Goal: Find specific page/section: Find specific page/section

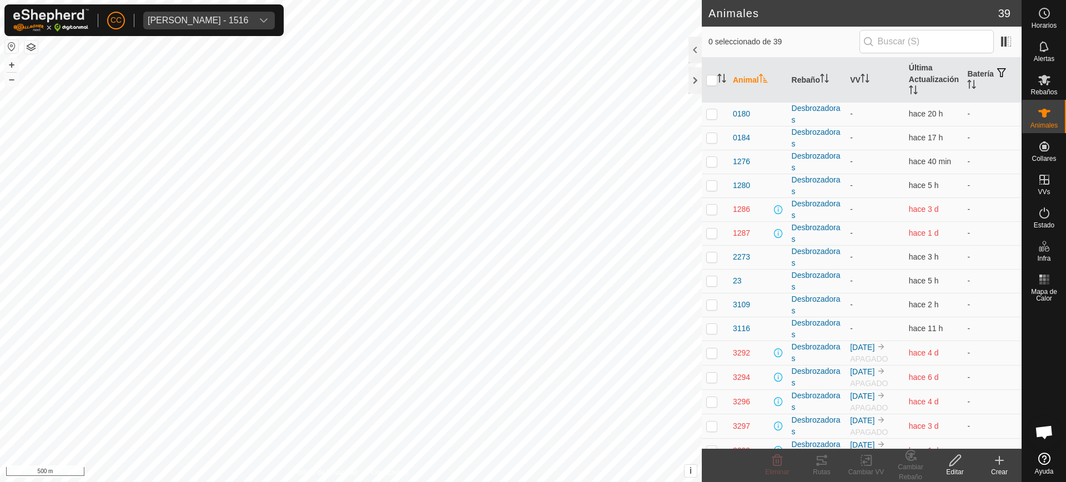
scroll to position [864, 0]
click at [1045, 464] on icon at bounding box center [1044, 459] width 12 height 12
click at [166, 22] on div "[PERSON_NAME] - 1516" at bounding box center [198, 20] width 100 height 9
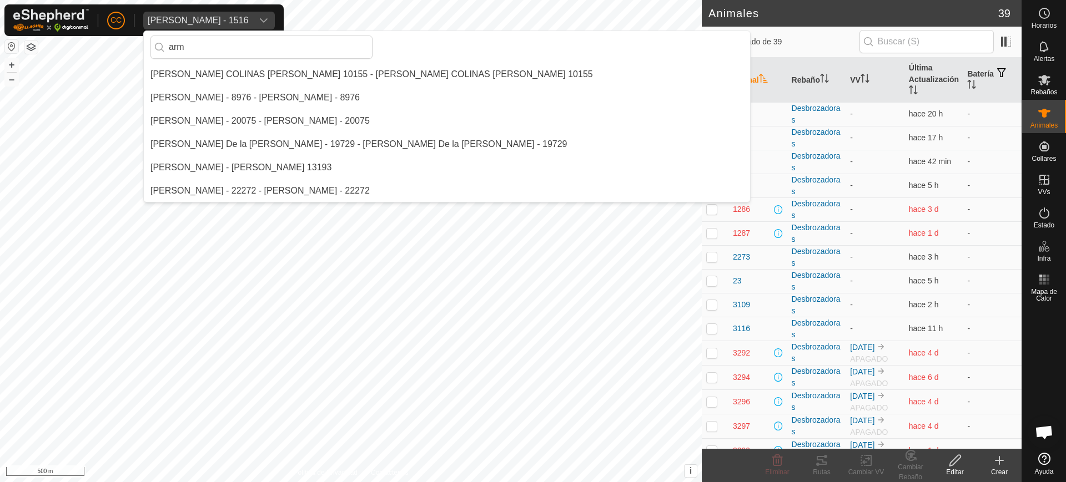
scroll to position [0, 0]
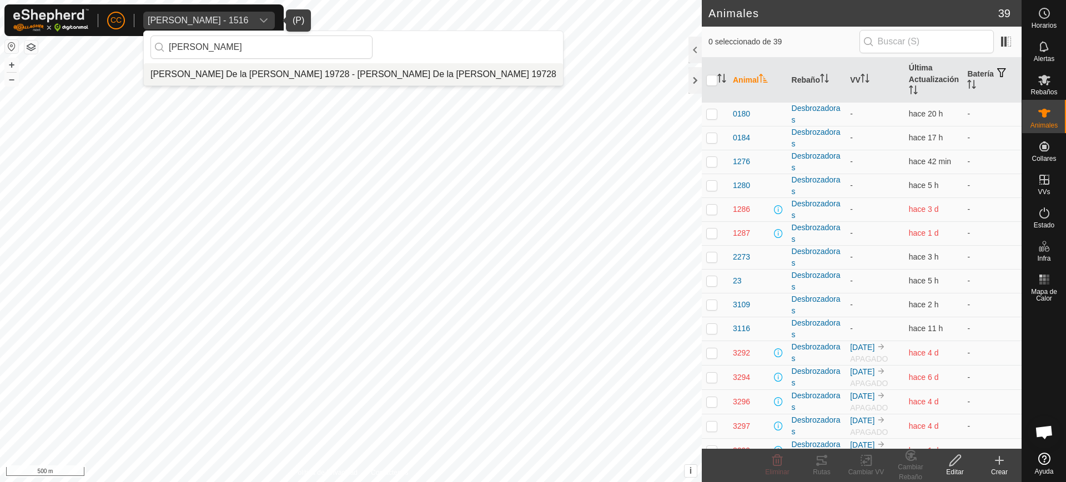
type input "[PERSON_NAME]"
click at [202, 76] on li "[PERSON_NAME] De la [PERSON_NAME] 19728 - [PERSON_NAME] De la [PERSON_NAME] 197…" at bounding box center [353, 74] width 419 height 22
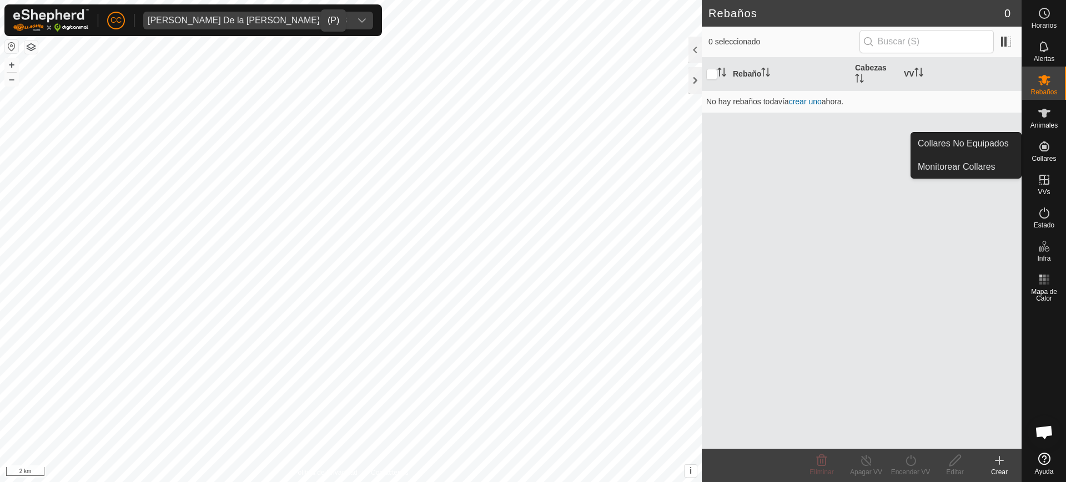
click at [1036, 153] on es-neckbands-svg-icon at bounding box center [1044, 147] width 20 height 18
click at [991, 141] on link "Collares No Equipados" at bounding box center [966, 144] width 110 height 22
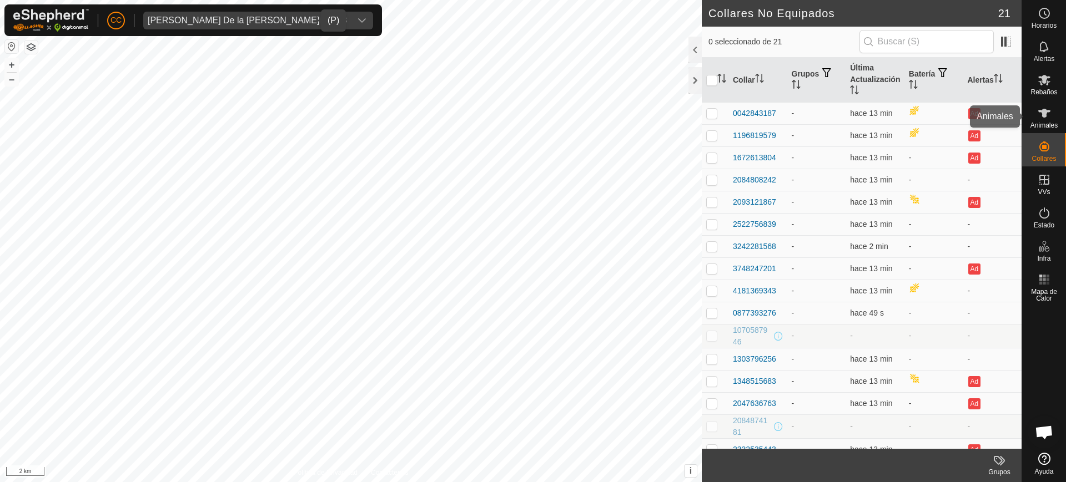
click at [1045, 107] on icon at bounding box center [1044, 113] width 13 height 13
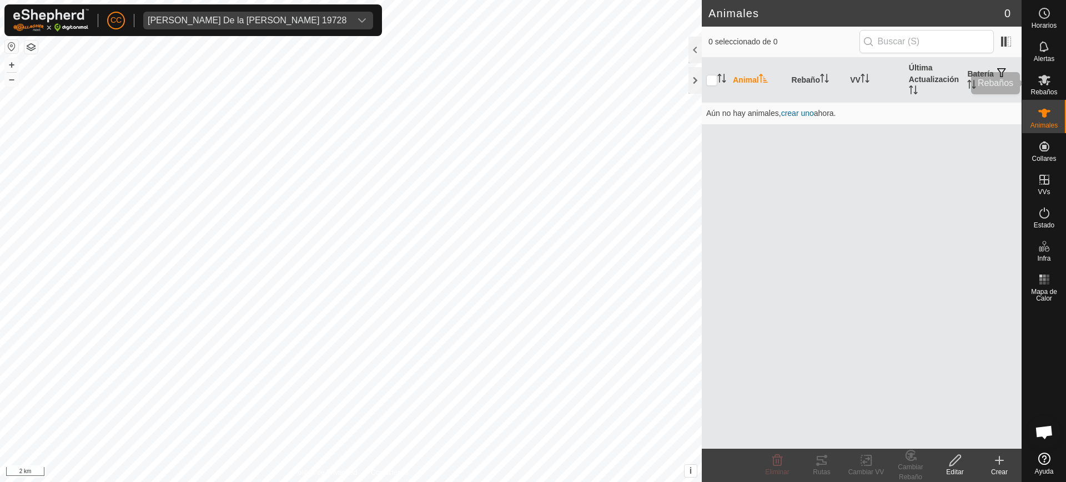
click at [1054, 99] on div "Rebaños" at bounding box center [1044, 83] width 44 height 33
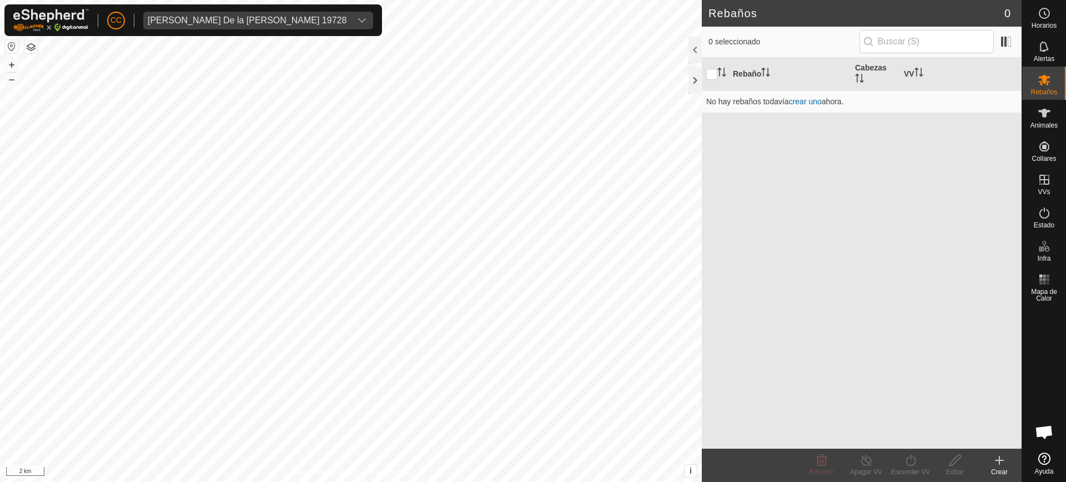
click at [1054, 95] on span "Rebaños" at bounding box center [1043, 92] width 27 height 7
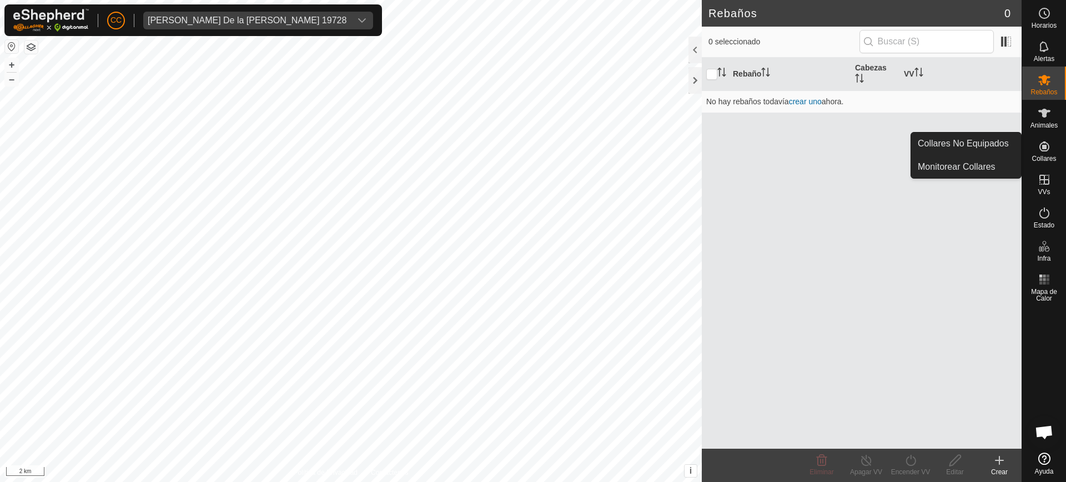
drag, startPoint x: 1045, startPoint y: 136, endPoint x: 1043, endPoint y: 149, distance: 13.1
click at [1044, 137] on div "Collares" at bounding box center [1044, 149] width 44 height 33
click at [989, 150] on link "Collares No Equipados" at bounding box center [966, 144] width 110 height 22
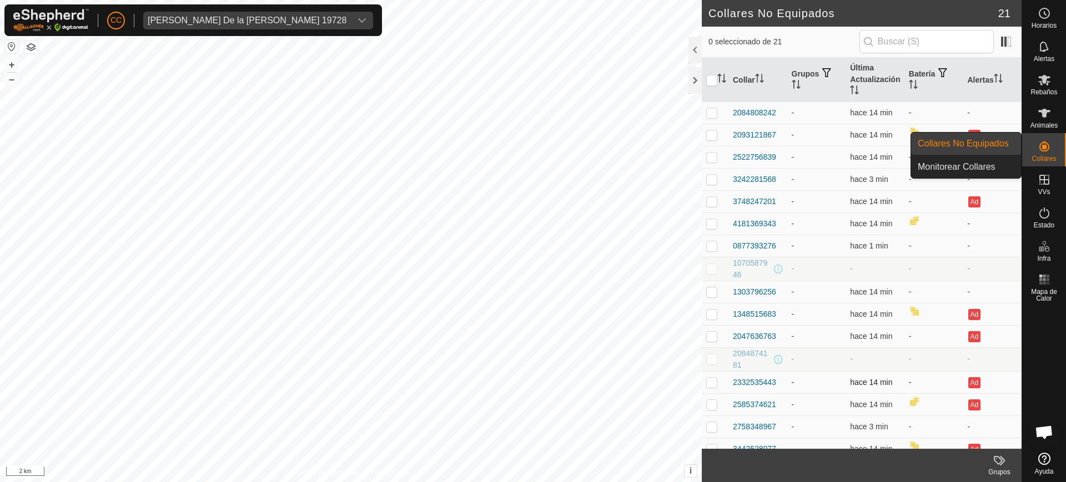
scroll to position [123, 0]
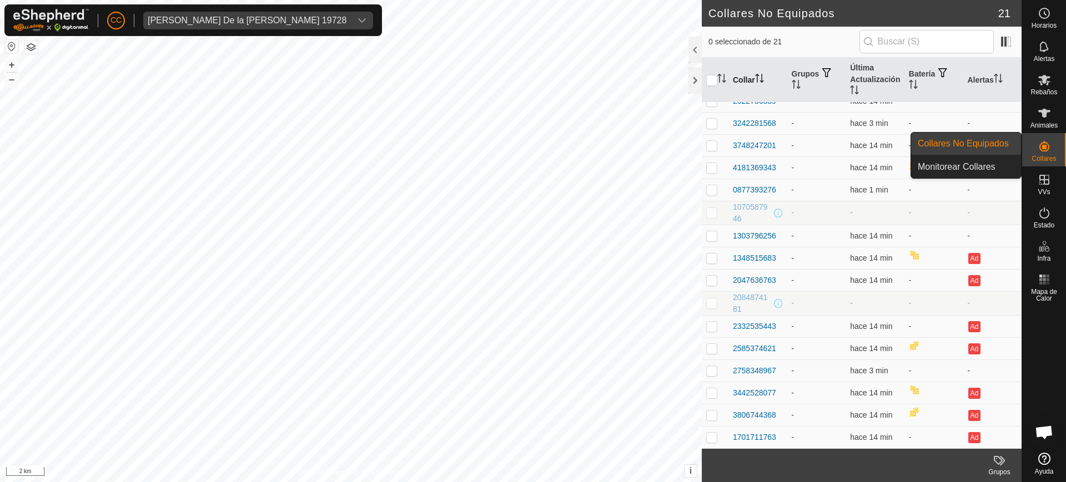
click at [768, 75] on th "Collar" at bounding box center [757, 80] width 59 height 45
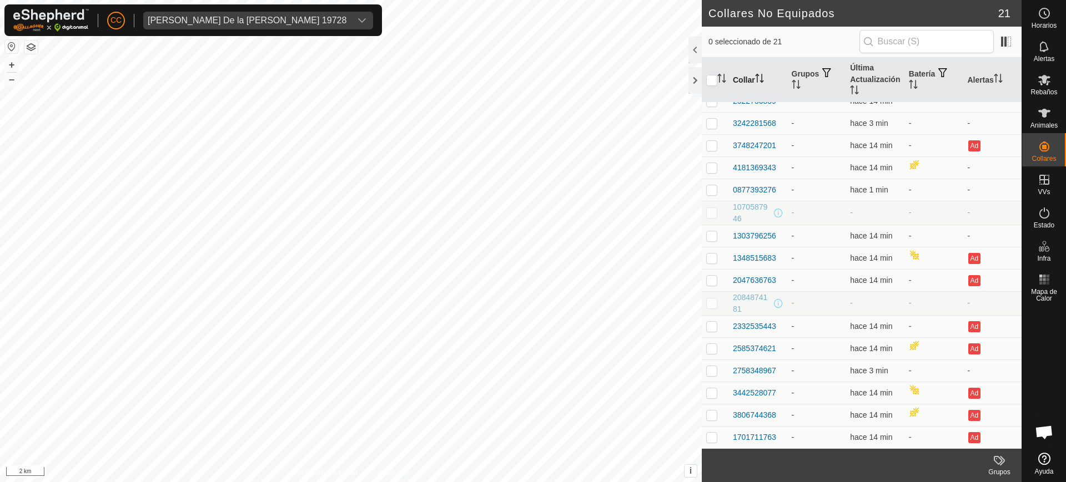
scroll to position [0, 0]
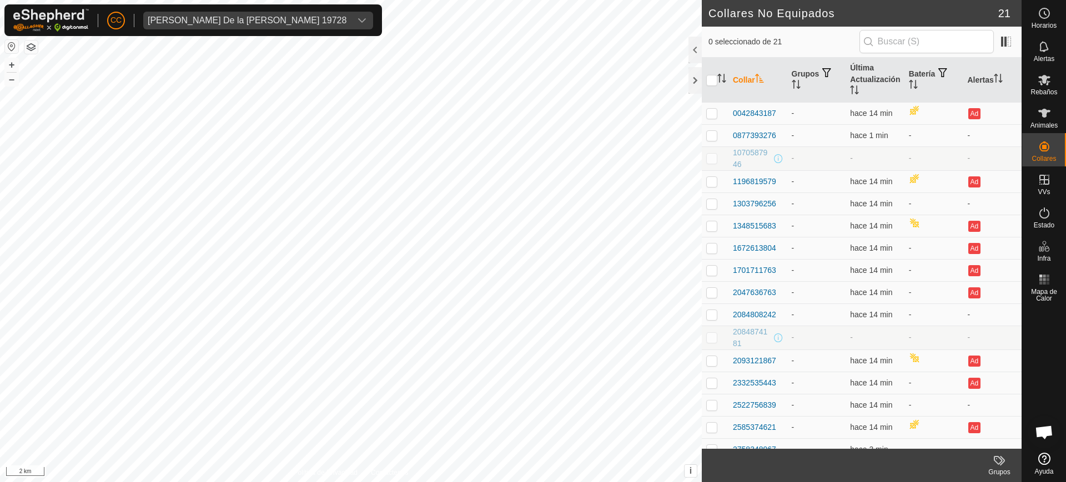
click at [764, 78] on icon "Activar para ordenar" at bounding box center [759, 78] width 9 height 9
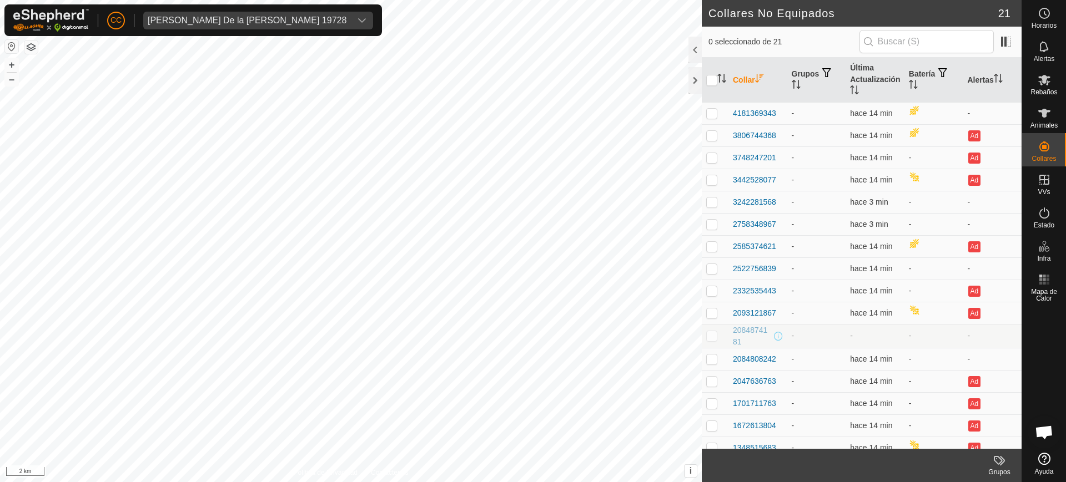
click at [763, 72] on th "Collar" at bounding box center [757, 80] width 59 height 45
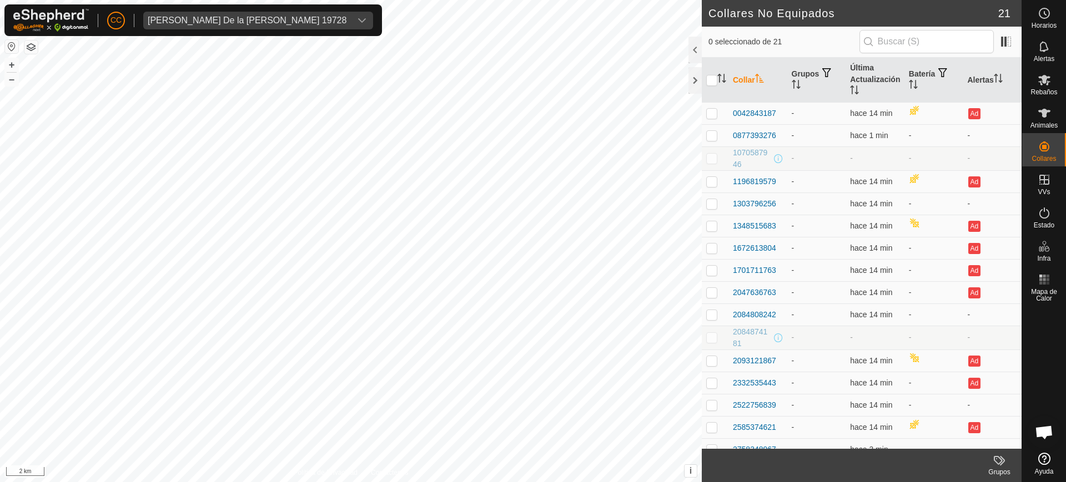
click at [757, 80] on icon "Activar para ordenar" at bounding box center [759, 78] width 9 height 9
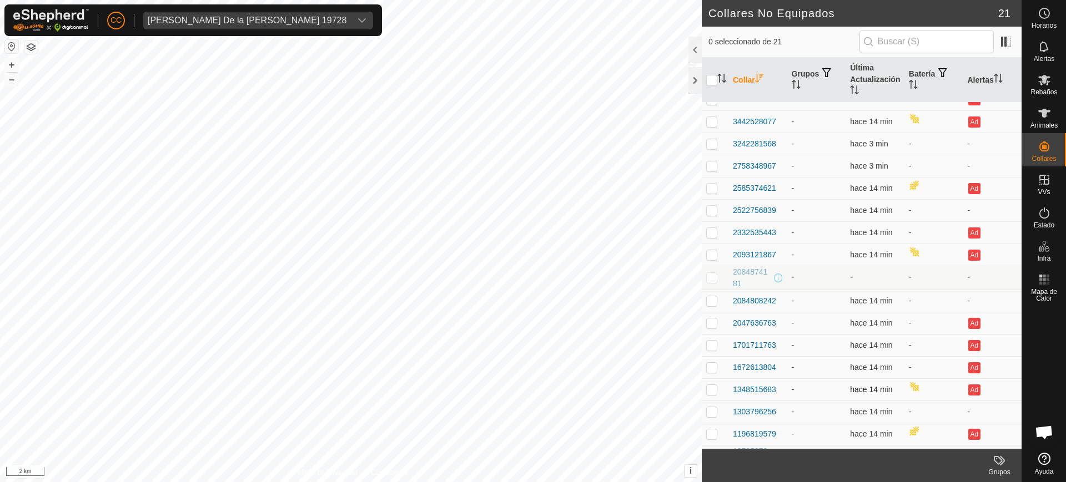
scroll to position [123, 0]
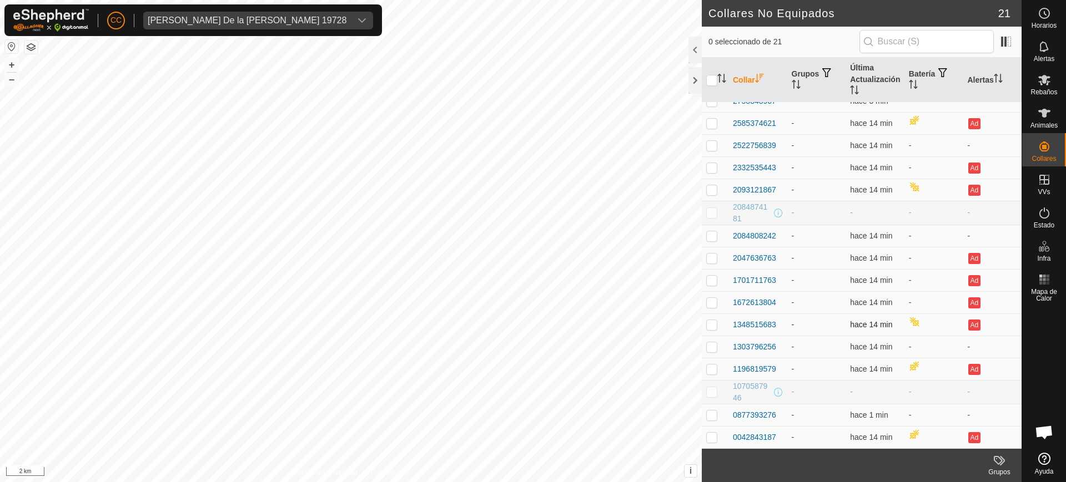
drag, startPoint x: 707, startPoint y: 392, endPoint x: 727, endPoint y: 330, distance: 65.1
click at [707, 392] on p-checkbox at bounding box center [711, 391] width 11 height 9
checkbox input "true"
click at [714, 214] on p-checkbox at bounding box center [711, 212] width 11 height 9
checkbox input "true"
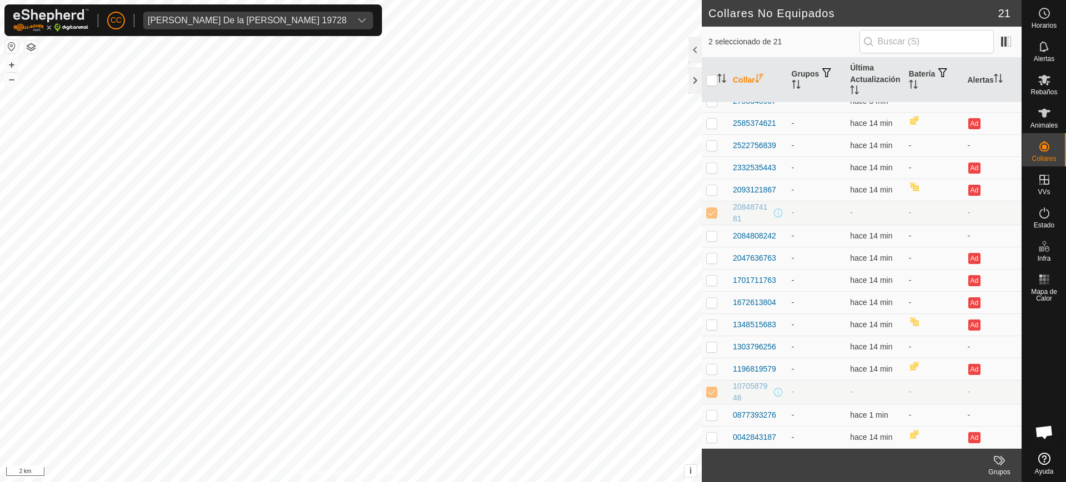
drag, startPoint x: 757, startPoint y: 219, endPoint x: 731, endPoint y: 205, distance: 29.3
click at [731, 205] on td "2084874181" at bounding box center [757, 213] width 59 height 24
drag, startPoint x: 747, startPoint y: 400, endPoint x: 732, endPoint y: 383, distance: 23.2
click at [732, 383] on td "1070587946" at bounding box center [757, 392] width 59 height 24
click at [854, 90] on icon "Activar para ordenar" at bounding box center [854, 89] width 9 height 9
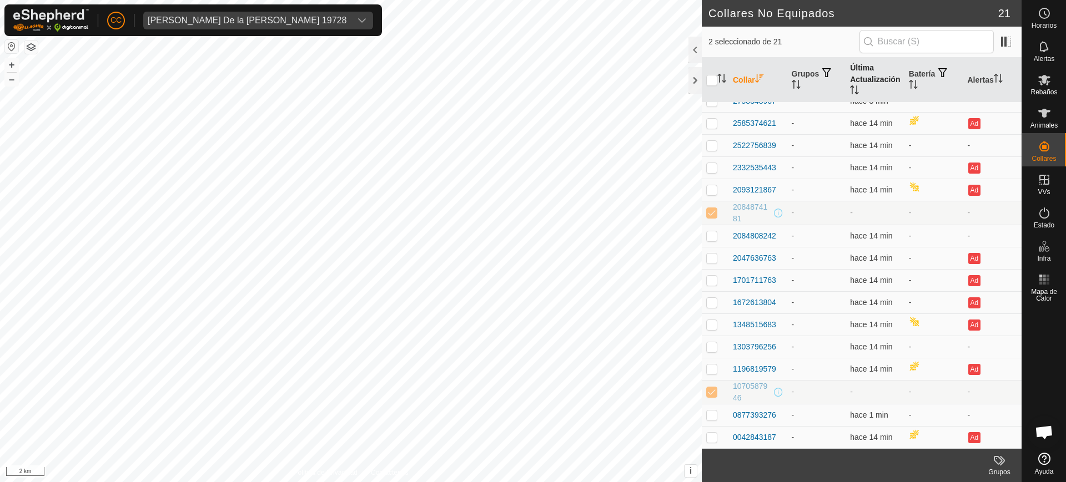
scroll to position [0, 0]
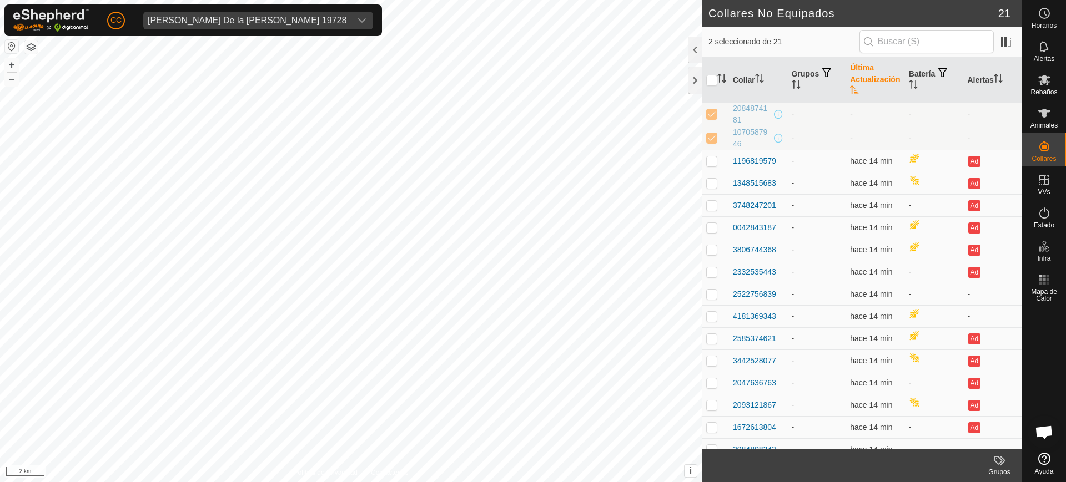
drag, startPoint x: 747, startPoint y: 141, endPoint x: 726, endPoint y: 107, distance: 40.2
click at [726, 107] on tbody "2084874181 - - - - 1070587946 - - - - 1196819579 - hace 14 min Ad 1348515683 - …" at bounding box center [862, 337] width 320 height 470
click at [775, 140] on span at bounding box center [778, 138] width 9 height 9
drag, startPoint x: 756, startPoint y: 144, endPoint x: 729, endPoint y: 107, distance: 45.4
click at [729, 107] on tbody "2084874181 - - - - 1070587946 - - - - 1196819579 - hace 14 min Ad 1348515683 - …" at bounding box center [862, 337] width 320 height 470
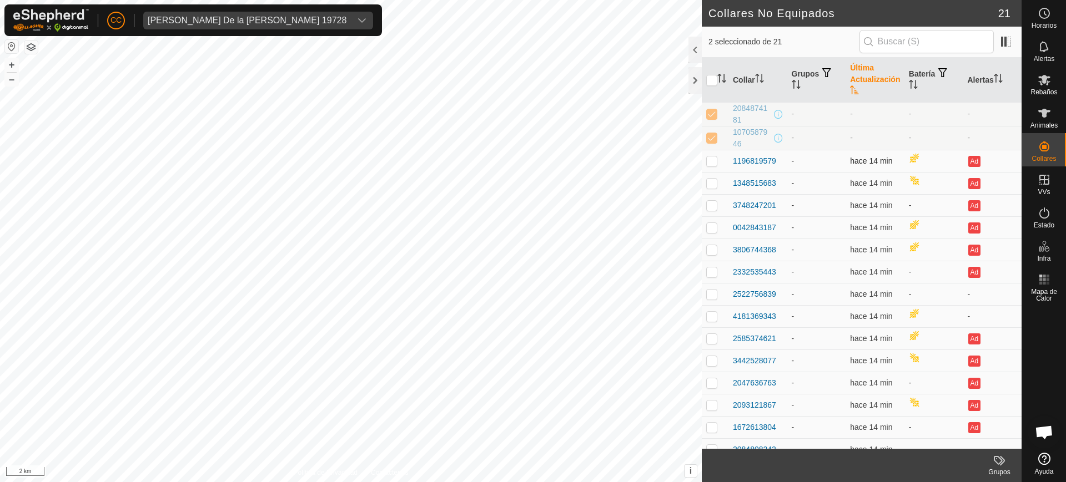
click at [809, 155] on td "-" at bounding box center [816, 161] width 59 height 22
drag, startPoint x: 756, startPoint y: 145, endPoint x: 737, endPoint y: 135, distance: 21.1
click at [737, 135] on div "1070587946" at bounding box center [752, 138] width 39 height 23
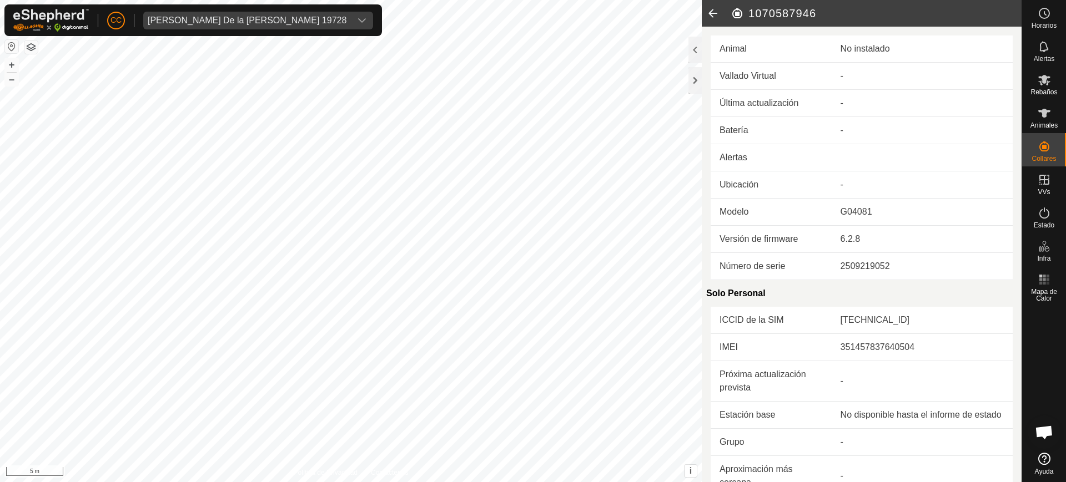
click at [714, 4] on icon at bounding box center [713, 13] width 22 height 27
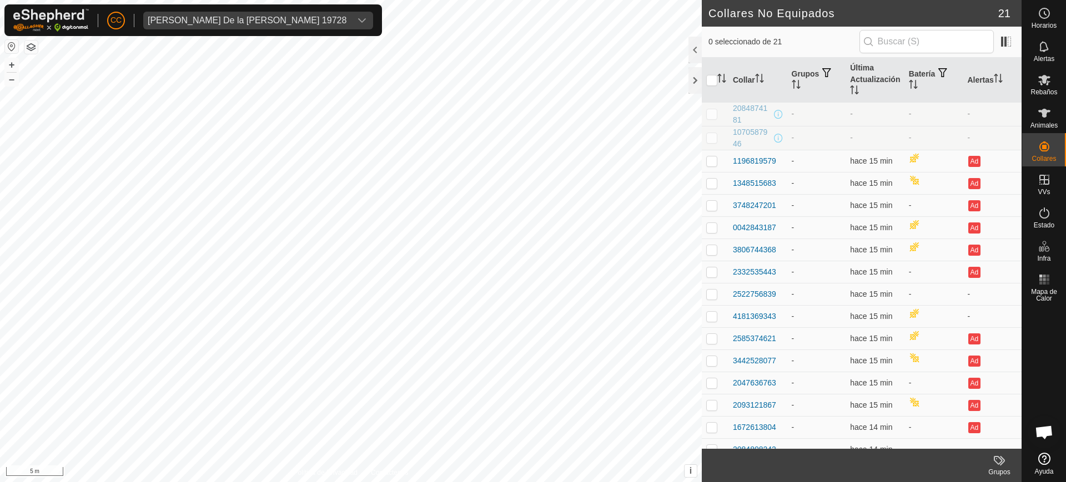
click at [709, 116] on p-checkbox at bounding box center [711, 113] width 11 height 9
checkbox input "true"
click at [712, 141] on p-checkbox at bounding box center [711, 137] width 11 height 9
checkbox input "true"
click at [181, 26] on span "[PERSON_NAME] De la [PERSON_NAME] 19728" at bounding box center [247, 21] width 208 height 18
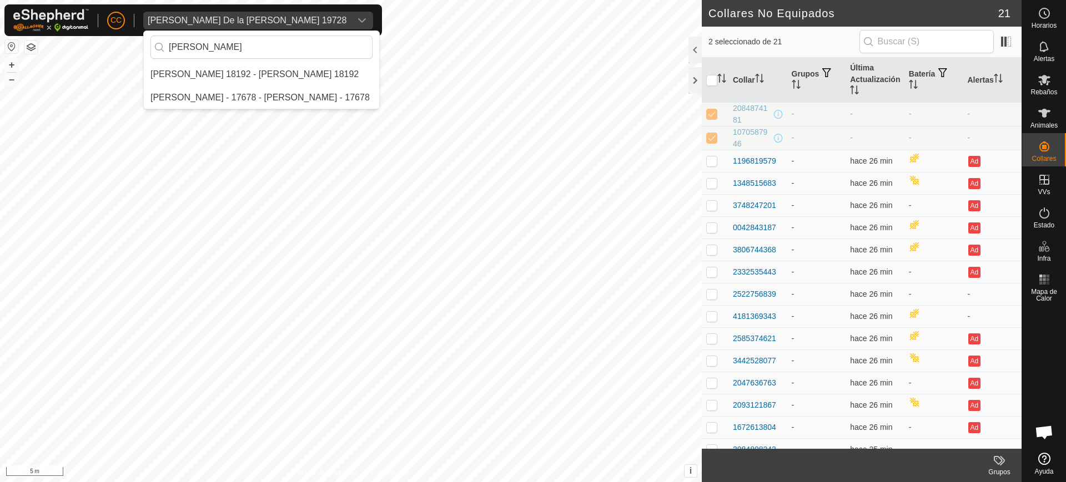
type input "[PERSON_NAME]"
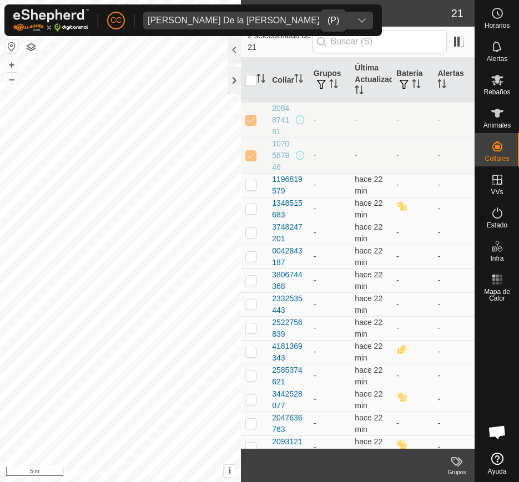
click at [178, 19] on div "[PERSON_NAME] De la [PERSON_NAME] 19728" at bounding box center [247, 20] width 199 height 9
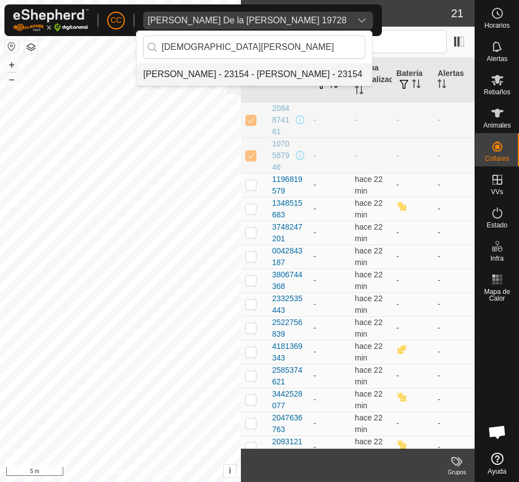
type input "[DEMOGRAPHIC_DATA][PERSON_NAME]"
click at [226, 77] on li "[PERSON_NAME] - 23154 - [PERSON_NAME] - 23154" at bounding box center [254, 74] width 235 height 22
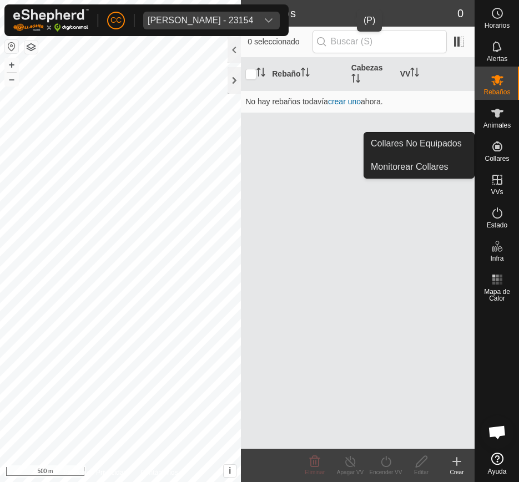
click at [490, 157] on span "Collares" at bounding box center [497, 158] width 24 height 7
click at [498, 213] on icon at bounding box center [497, 213] width 13 height 13
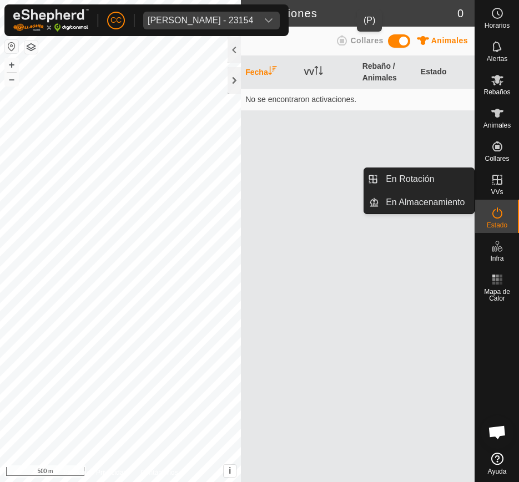
click at [495, 174] on icon at bounding box center [497, 179] width 13 height 13
click at [492, 183] on icon at bounding box center [497, 179] width 13 height 13
click at [452, 174] on link "En Rotación" at bounding box center [426, 179] width 95 height 22
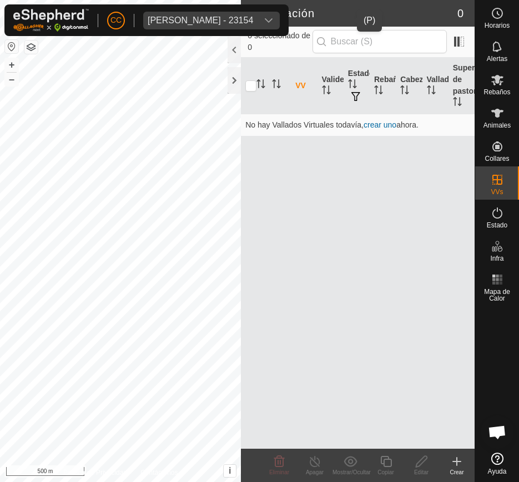
click at [181, 27] on span "[PERSON_NAME] - 23154" at bounding box center [200, 21] width 114 height 18
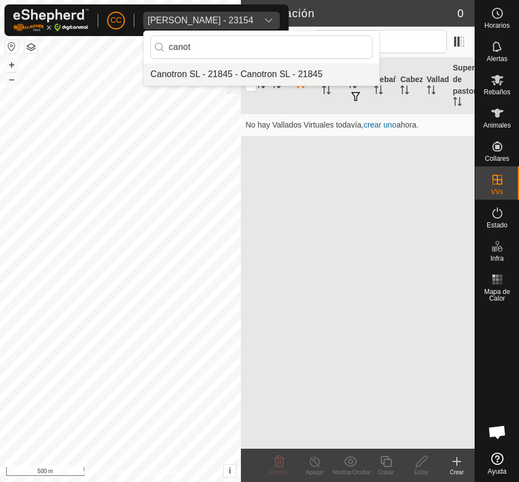
type input "canot"
click at [212, 78] on li "Canotron SL - 21845 - Canotron SL - 21845" at bounding box center [261, 74] width 235 height 22
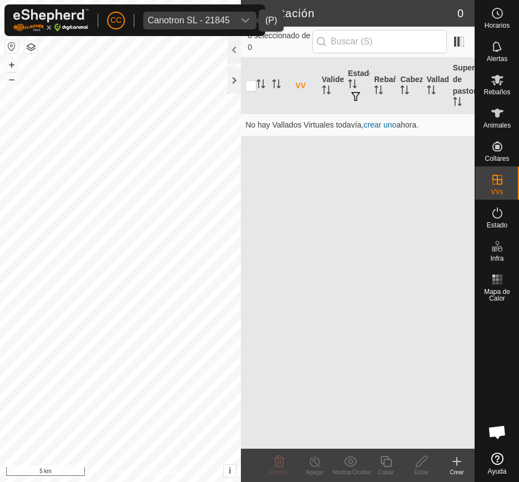
click at [208, 152] on div "CC Canotron SL - 21845 Horarios Alertas Rebaños Animales Collares VVs Estado In…" at bounding box center [259, 241] width 519 height 482
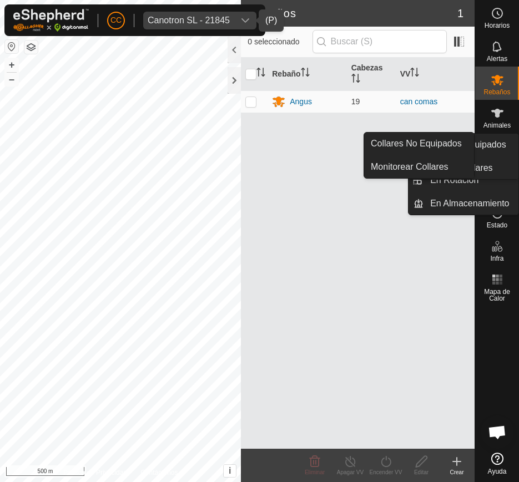
click at [502, 159] on span "Collares" at bounding box center [497, 158] width 24 height 7
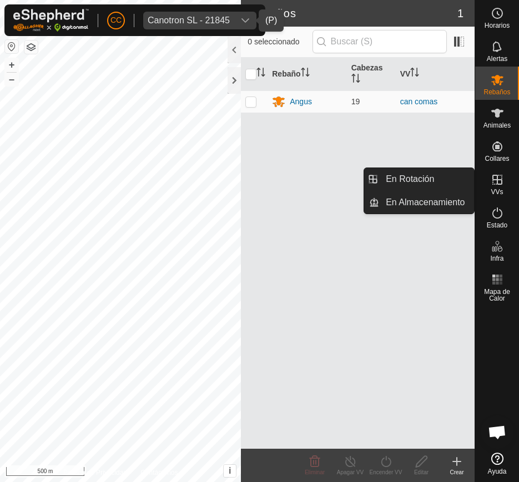
click at [496, 191] on span "VVs" at bounding box center [497, 192] width 12 height 7
click at [440, 182] on link "En Rotación" at bounding box center [426, 179] width 95 height 22
